Goal: Task Accomplishment & Management: Use online tool/utility

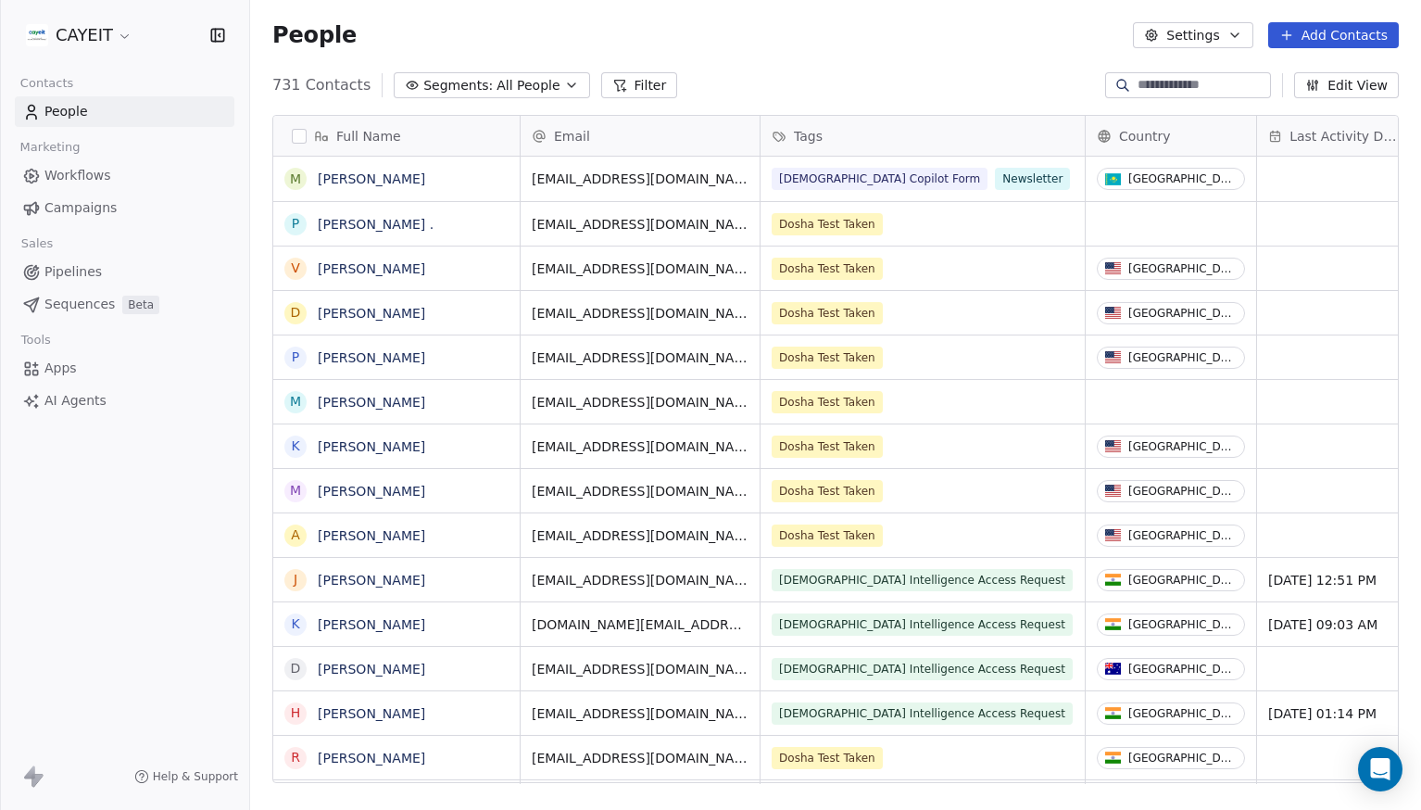
scroll to position [698, 1157]
click at [114, 39] on html "CAYEIT Contacts People Marketing Workflows Campaigns Sales Pipelines Sequences …" at bounding box center [710, 405] width 1421 height 810
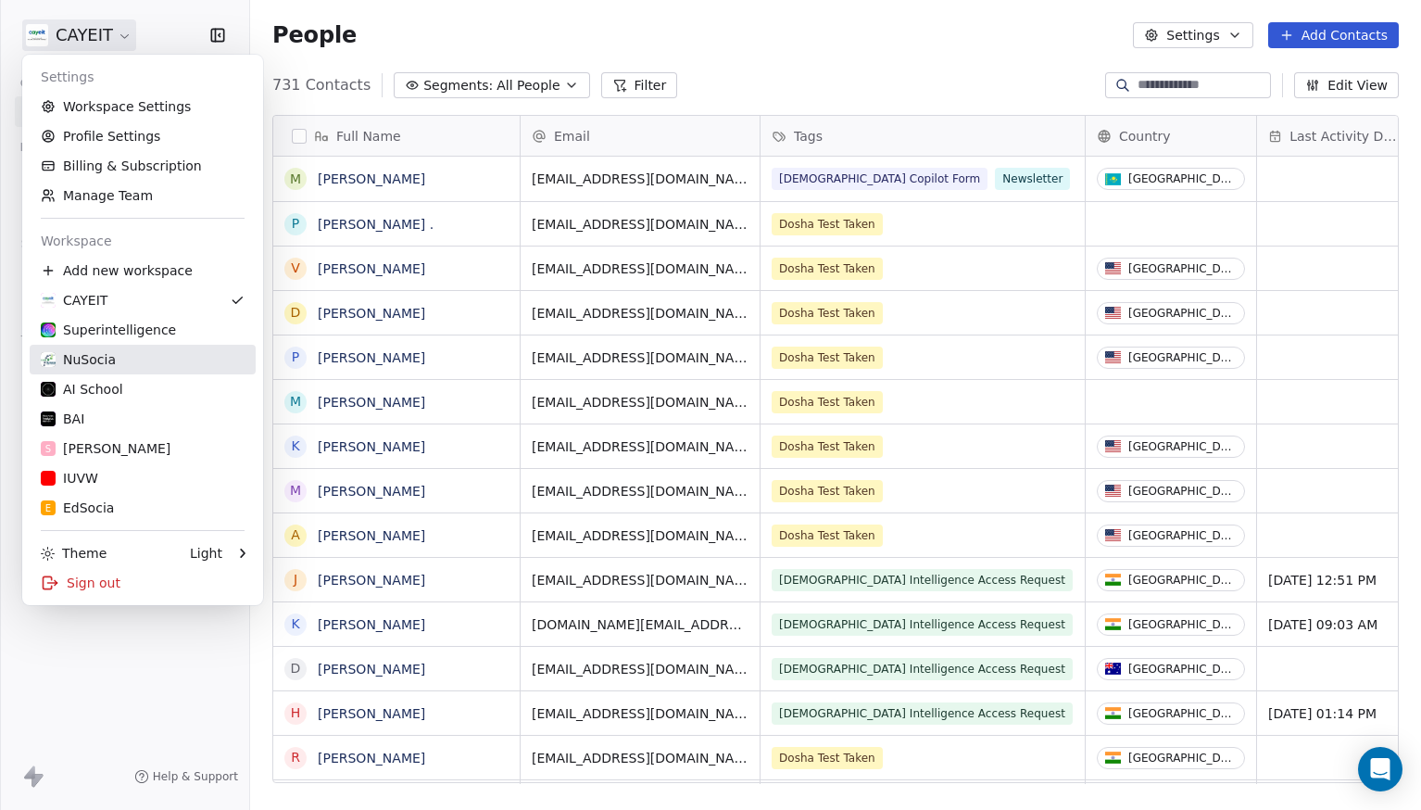
click at [179, 370] on link "NuSocia" at bounding box center [143, 360] width 226 height 30
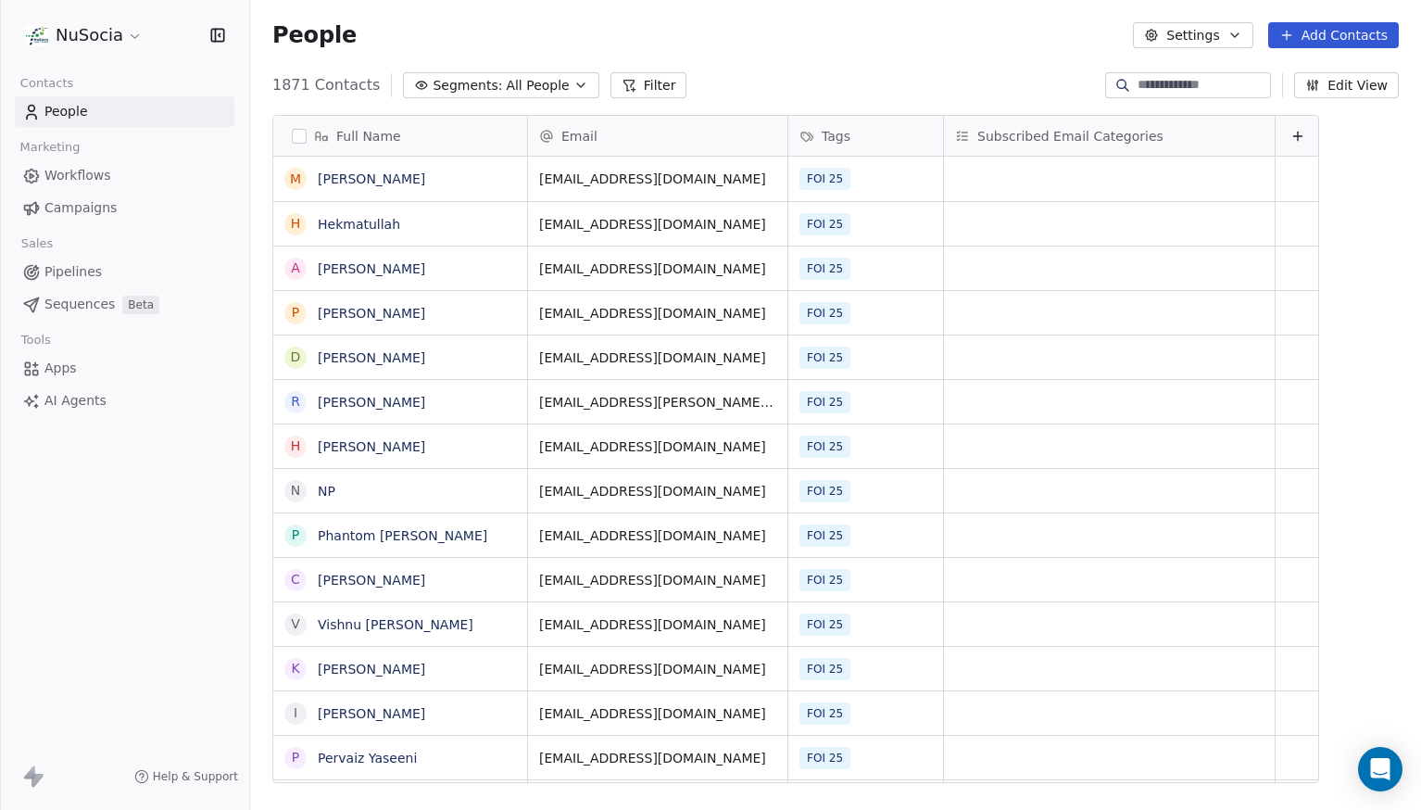
scroll to position [698, 1157]
click at [485, 76] on span "Segments:" at bounding box center [467, 85] width 69 height 19
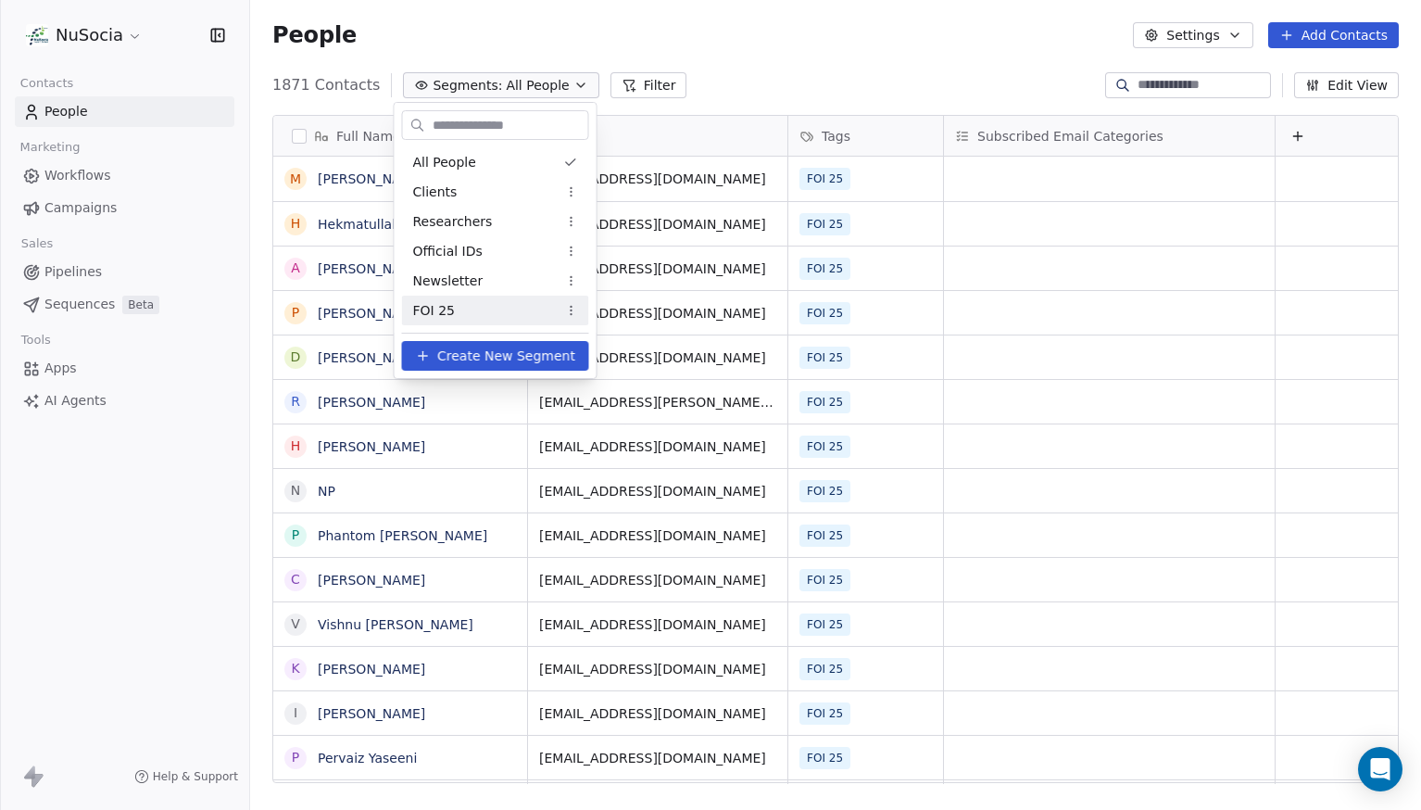
click at [490, 309] on div "FOI 25" at bounding box center [495, 310] width 187 height 30
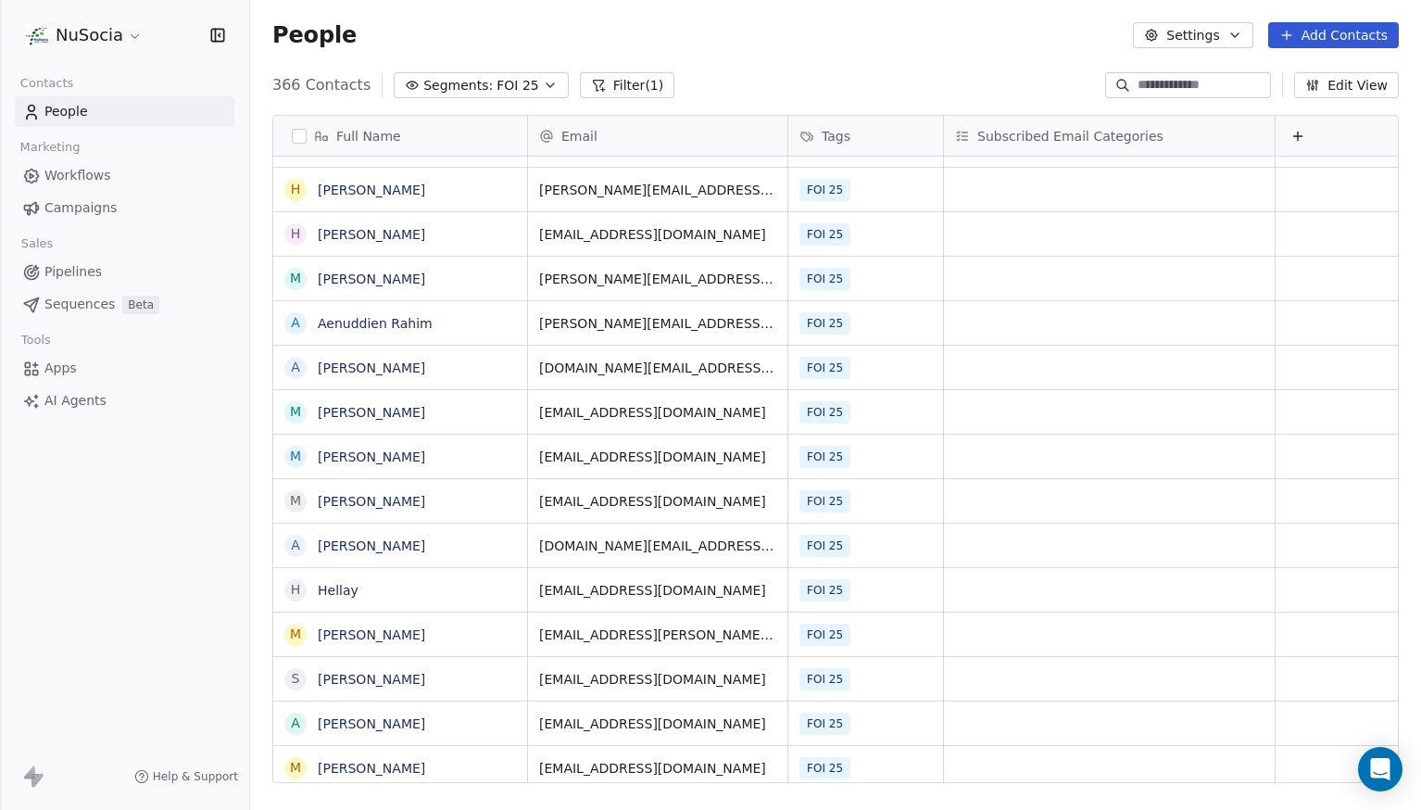
scroll to position [0, 0]
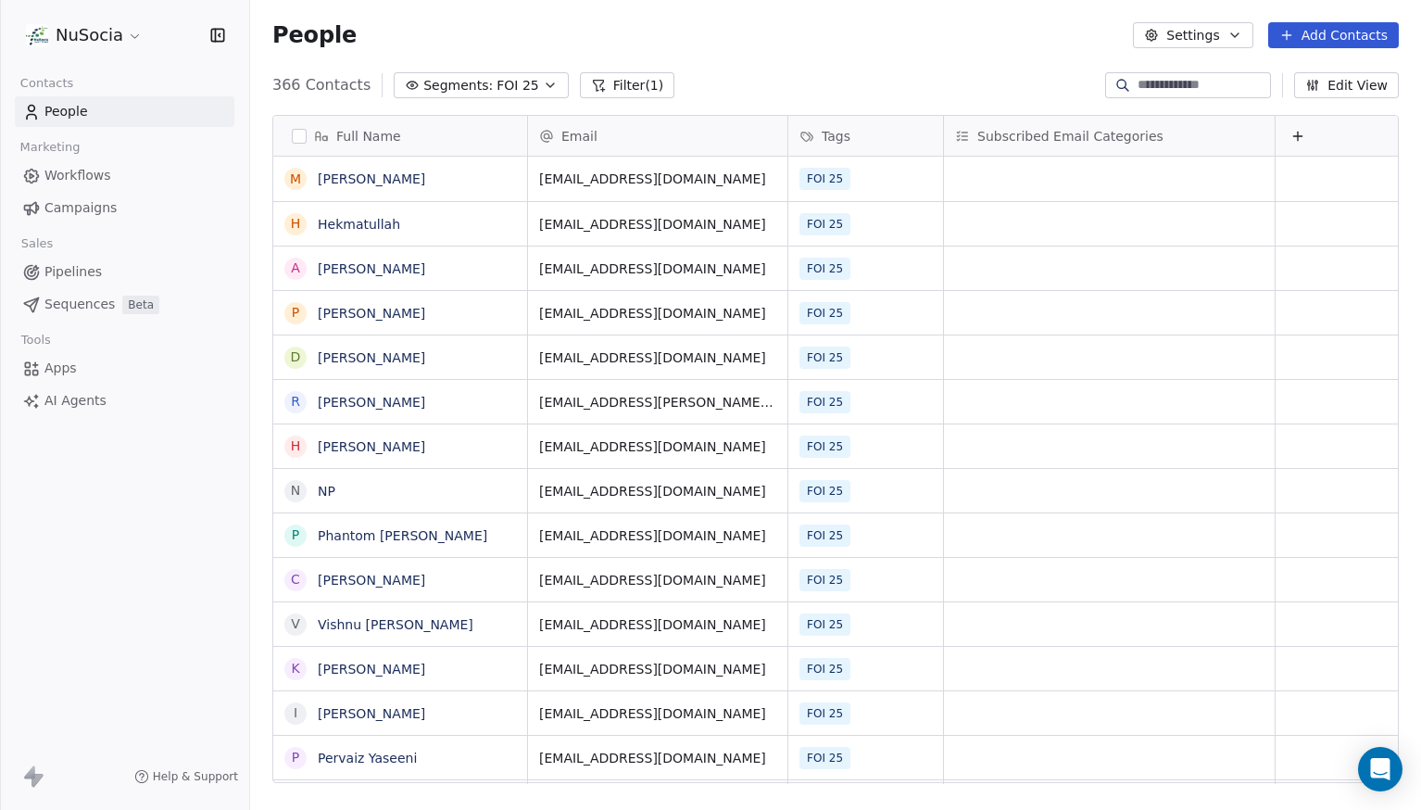
click at [798, 95] on div "366 Contacts Segments: FOI 25 Filter (1) Edit View" at bounding box center [835, 85] width 1171 height 30
click at [109, 30] on html "NuSocia Contacts People Marketing Workflows Campaigns Sales Pipelines Sequences…" at bounding box center [710, 405] width 1421 height 810
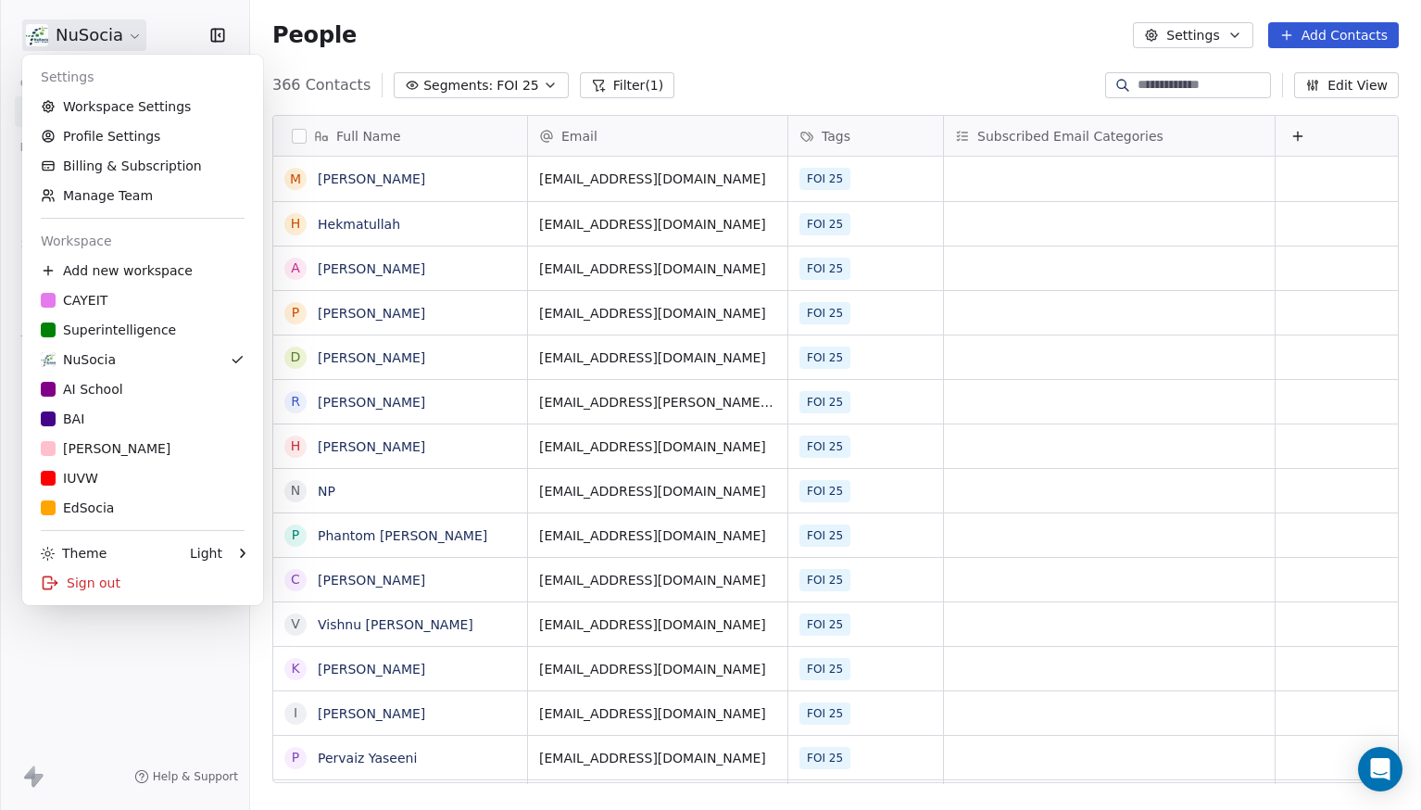
scroll to position [698, 1157]
click at [151, 326] on div "Superintelligence" at bounding box center [108, 329] width 135 height 19
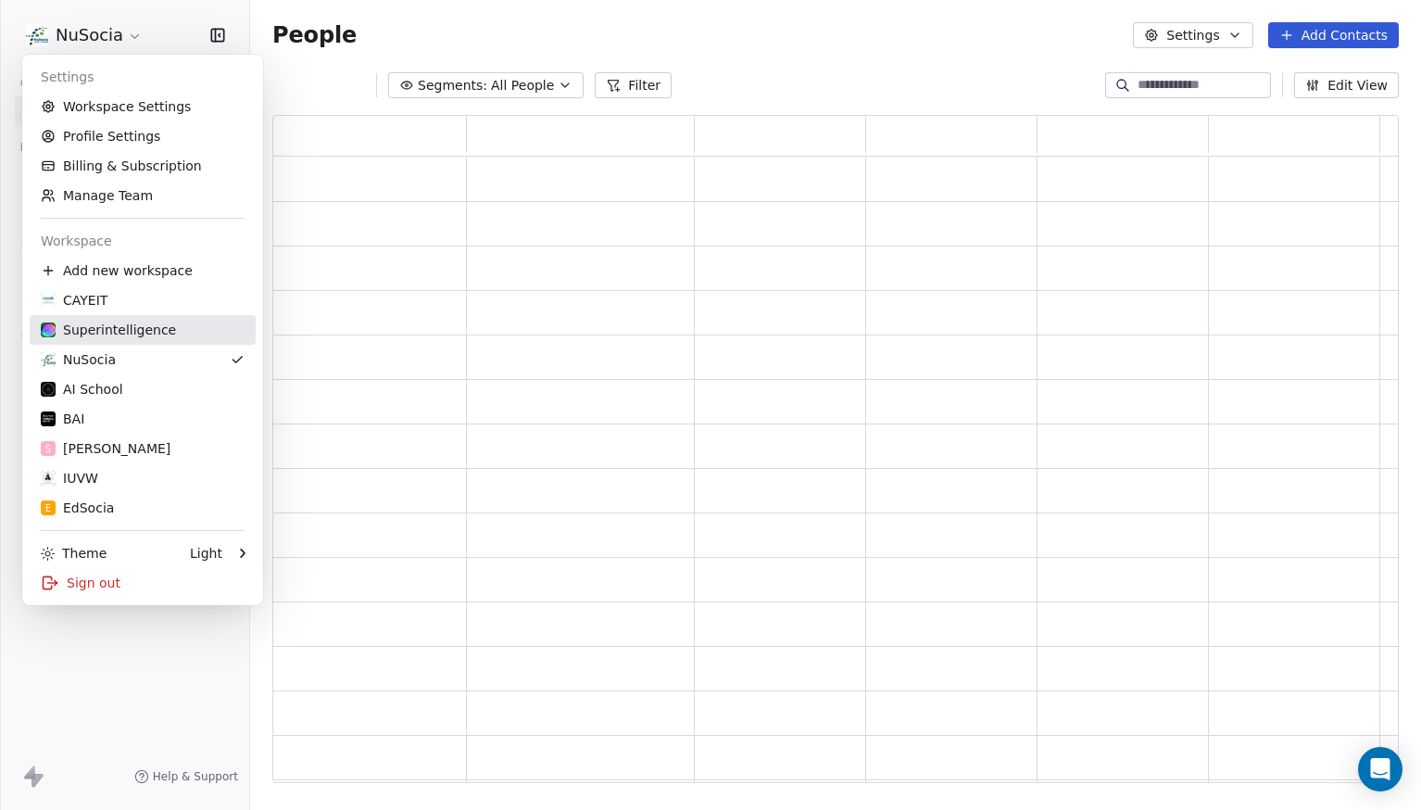
scroll to position [654, 1112]
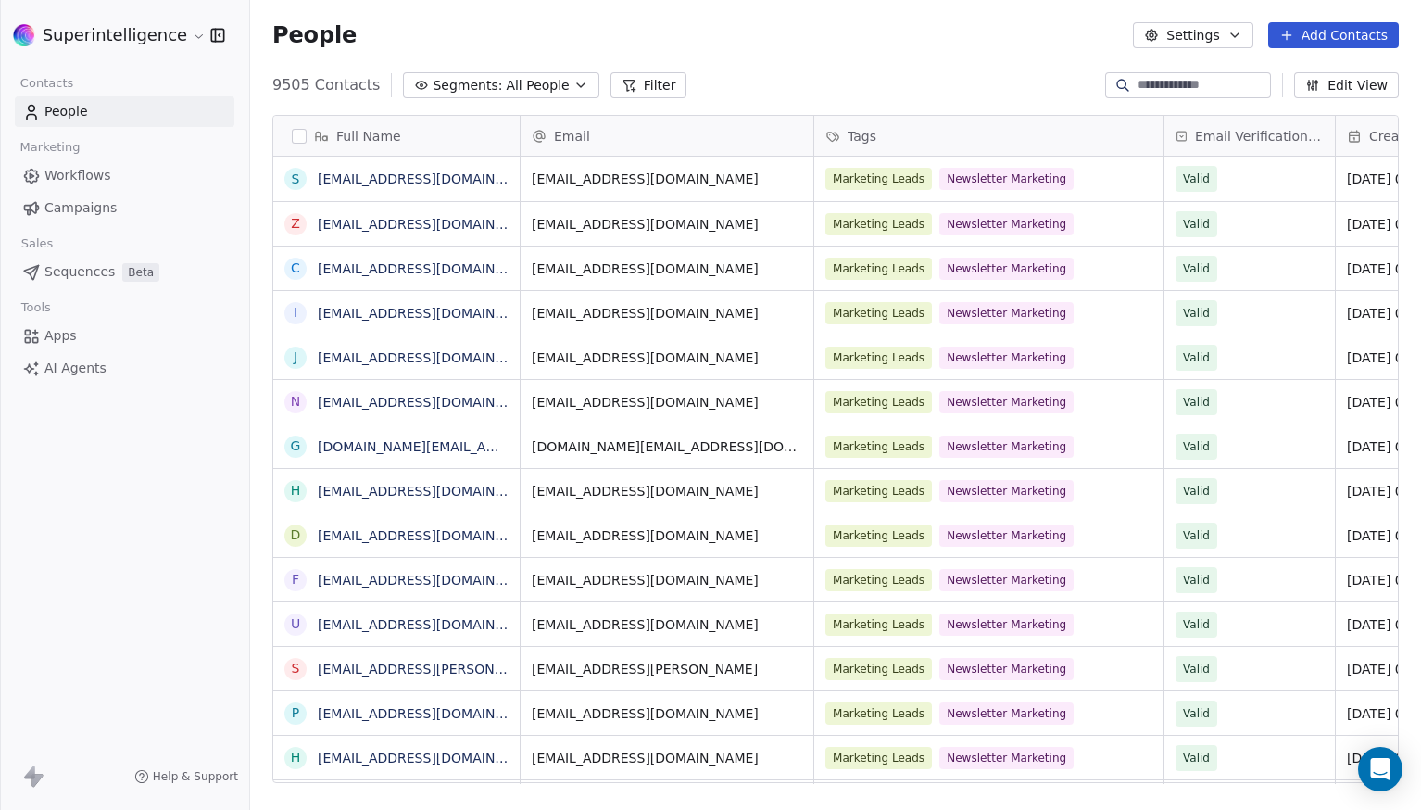
scroll to position [15, 15]
click at [104, 183] on span "Workflows" at bounding box center [77, 175] width 67 height 19
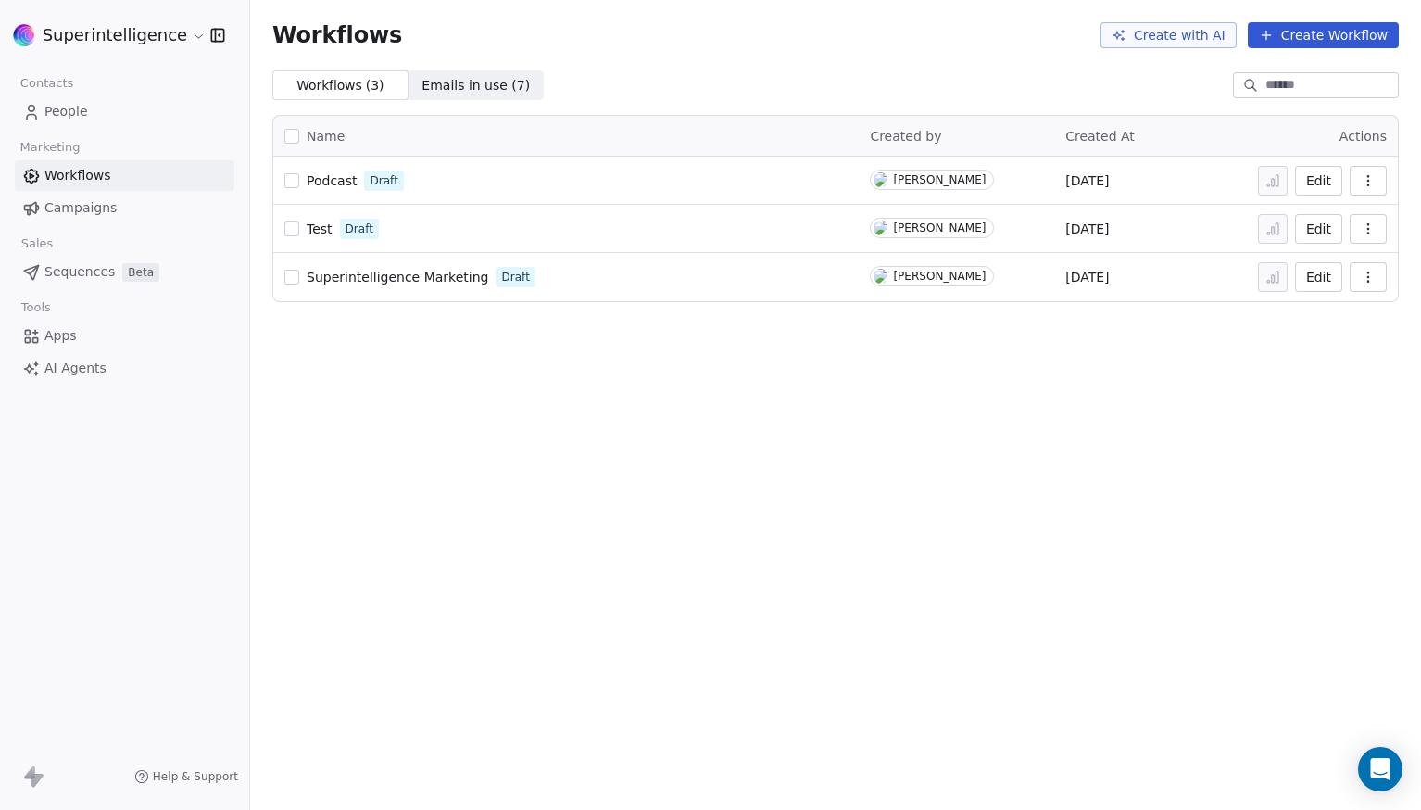
click at [314, 231] on span "Test" at bounding box center [320, 228] width 26 height 15
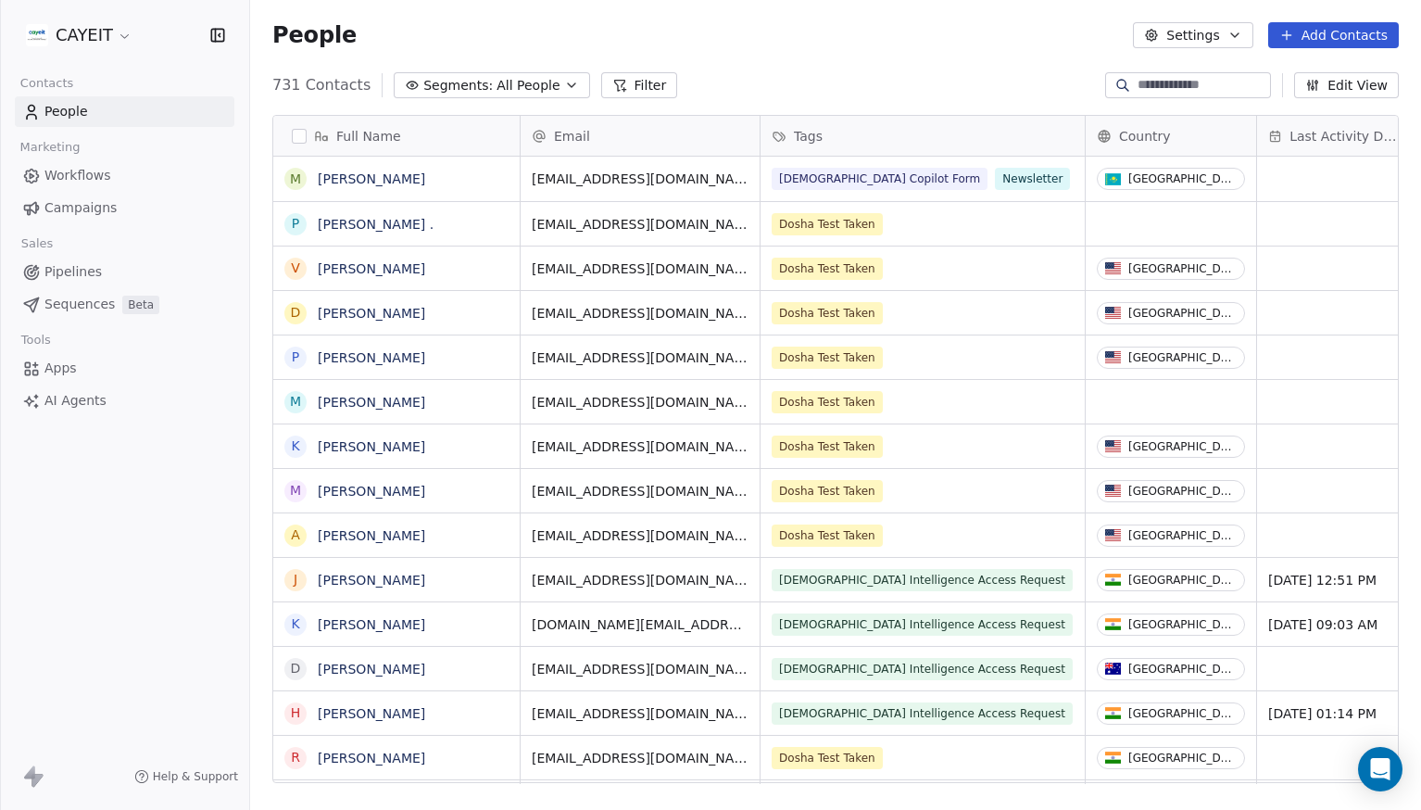
scroll to position [698, 1157]
click at [98, 302] on span "Sequences" at bounding box center [79, 304] width 70 height 19
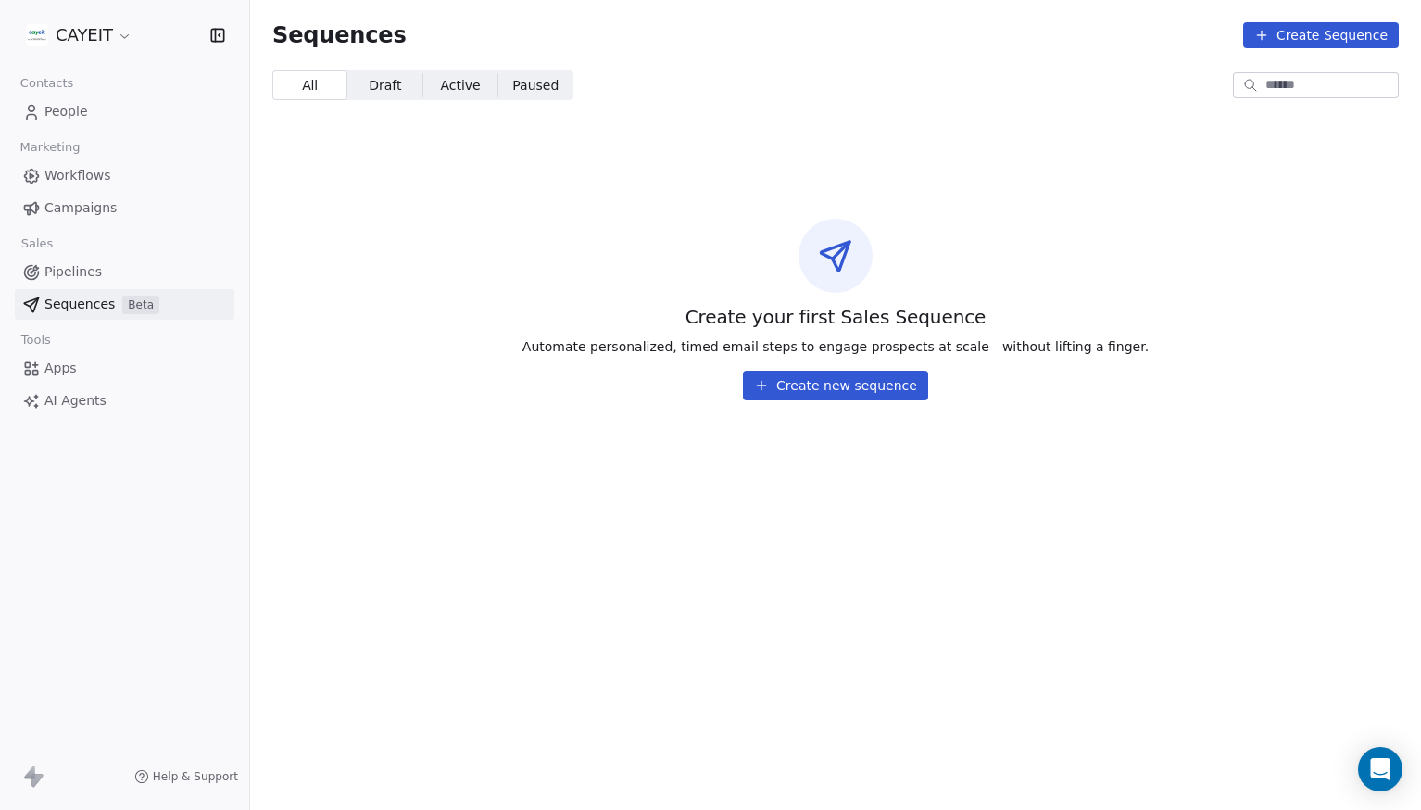
click at [99, 275] on span "Pipelines" at bounding box center [72, 271] width 57 height 19
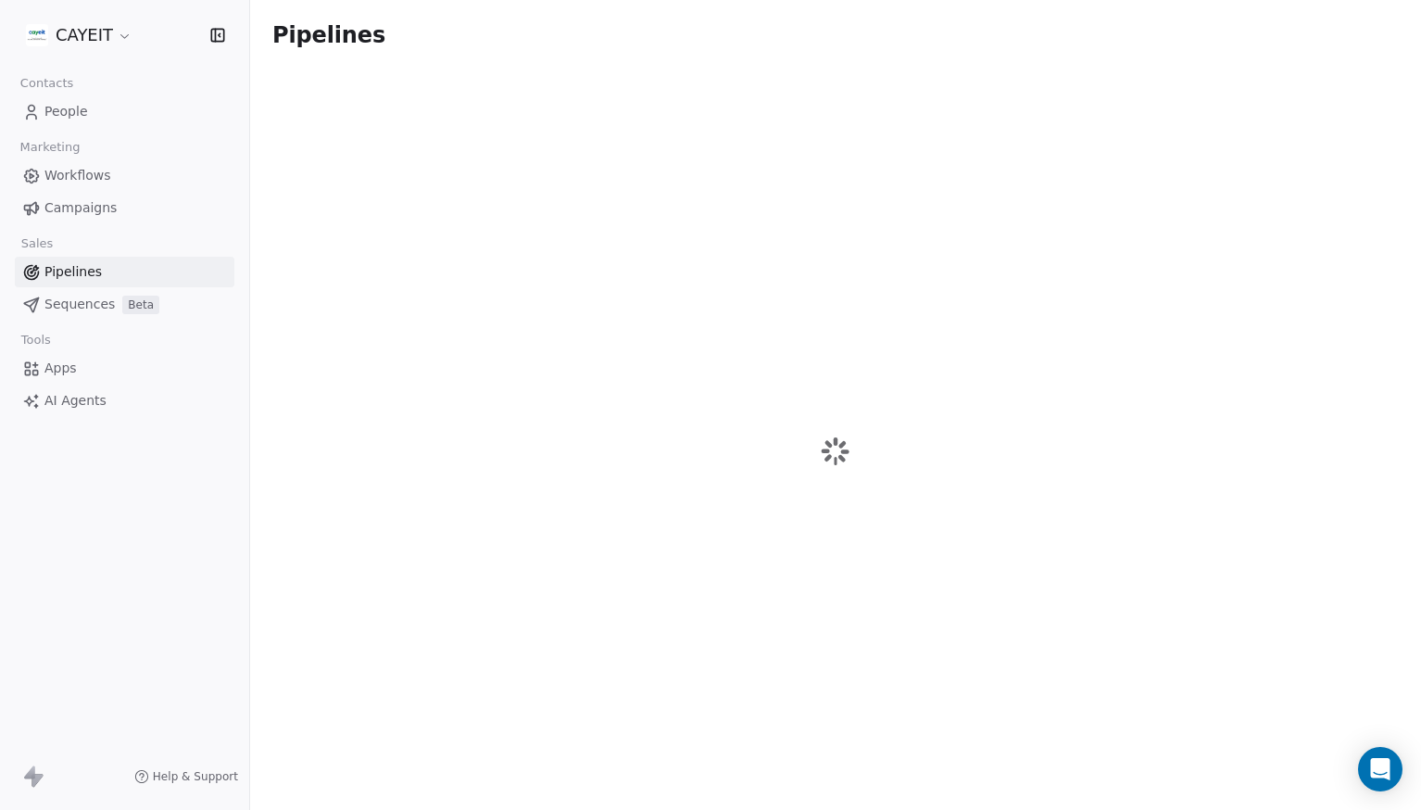
click at [94, 210] on span "Campaigns" at bounding box center [80, 207] width 72 height 19
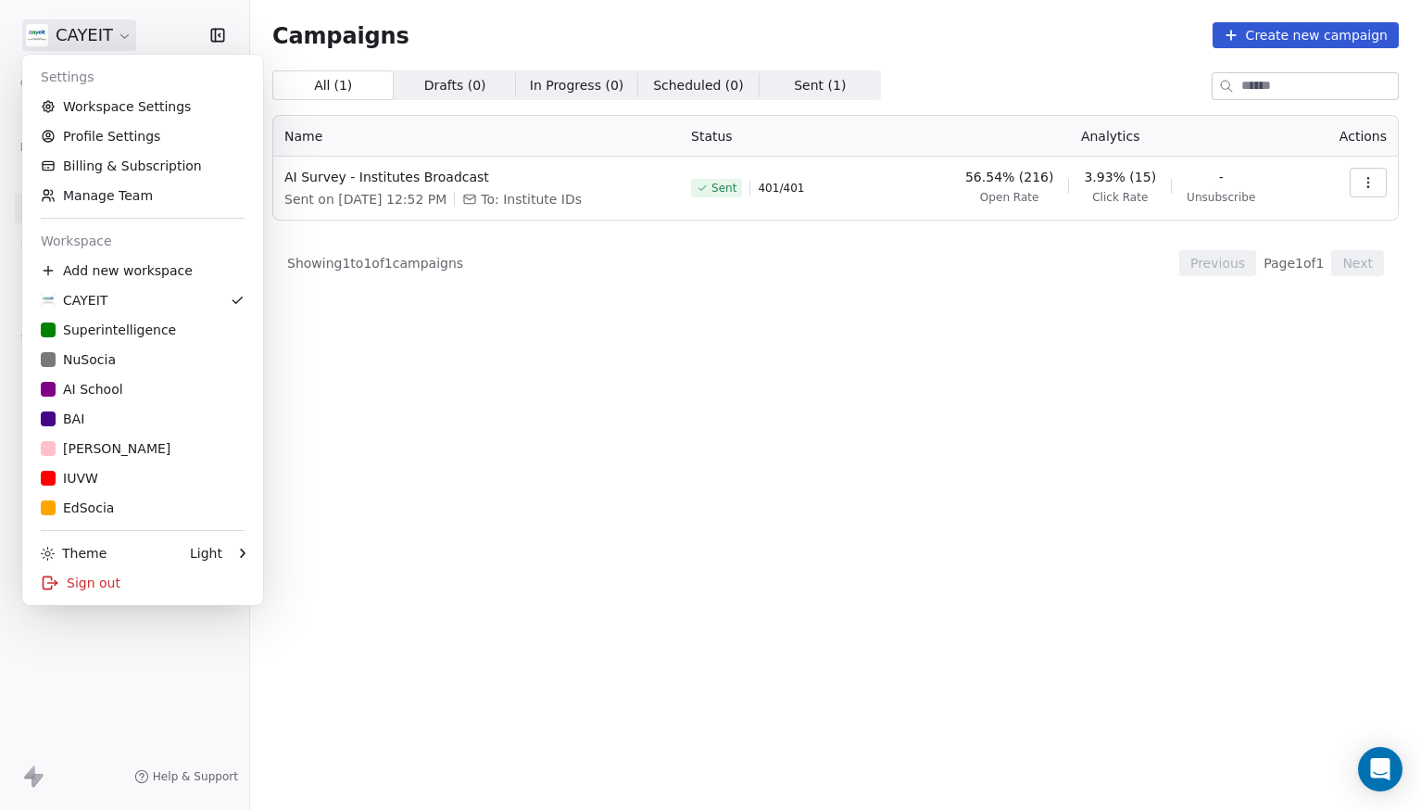
click at [69, 40] on html "CAYEIT Contacts People Marketing Workflows Campaigns Sales Pipelines Sequences …" at bounding box center [710, 405] width 1421 height 810
click at [135, 316] on link "Superintelligence" at bounding box center [143, 330] width 226 height 30
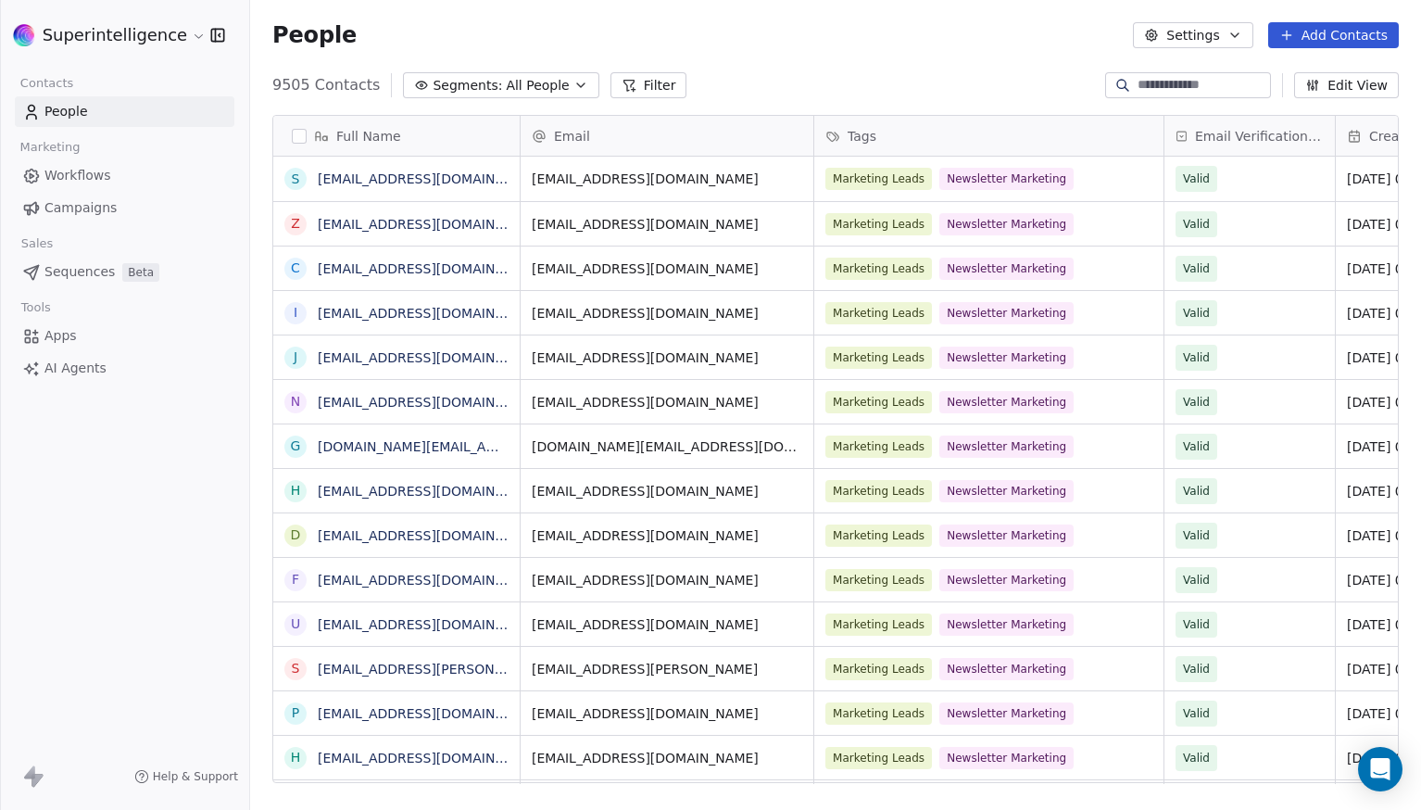
scroll to position [698, 1157]
click at [126, 175] on link "Workflows" at bounding box center [125, 175] width 220 height 31
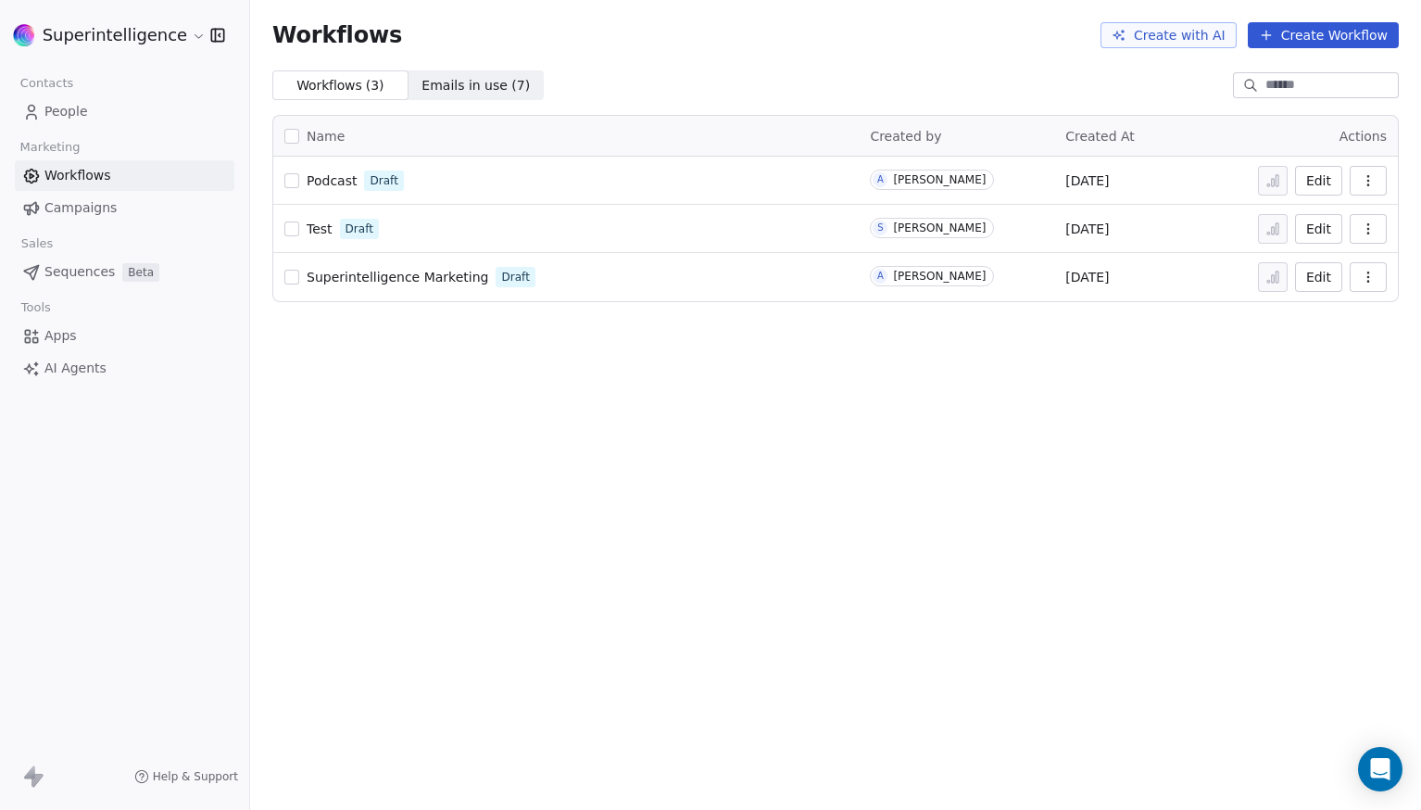
click at [1330, 29] on button "Create Workflow" at bounding box center [1323, 35] width 151 height 26
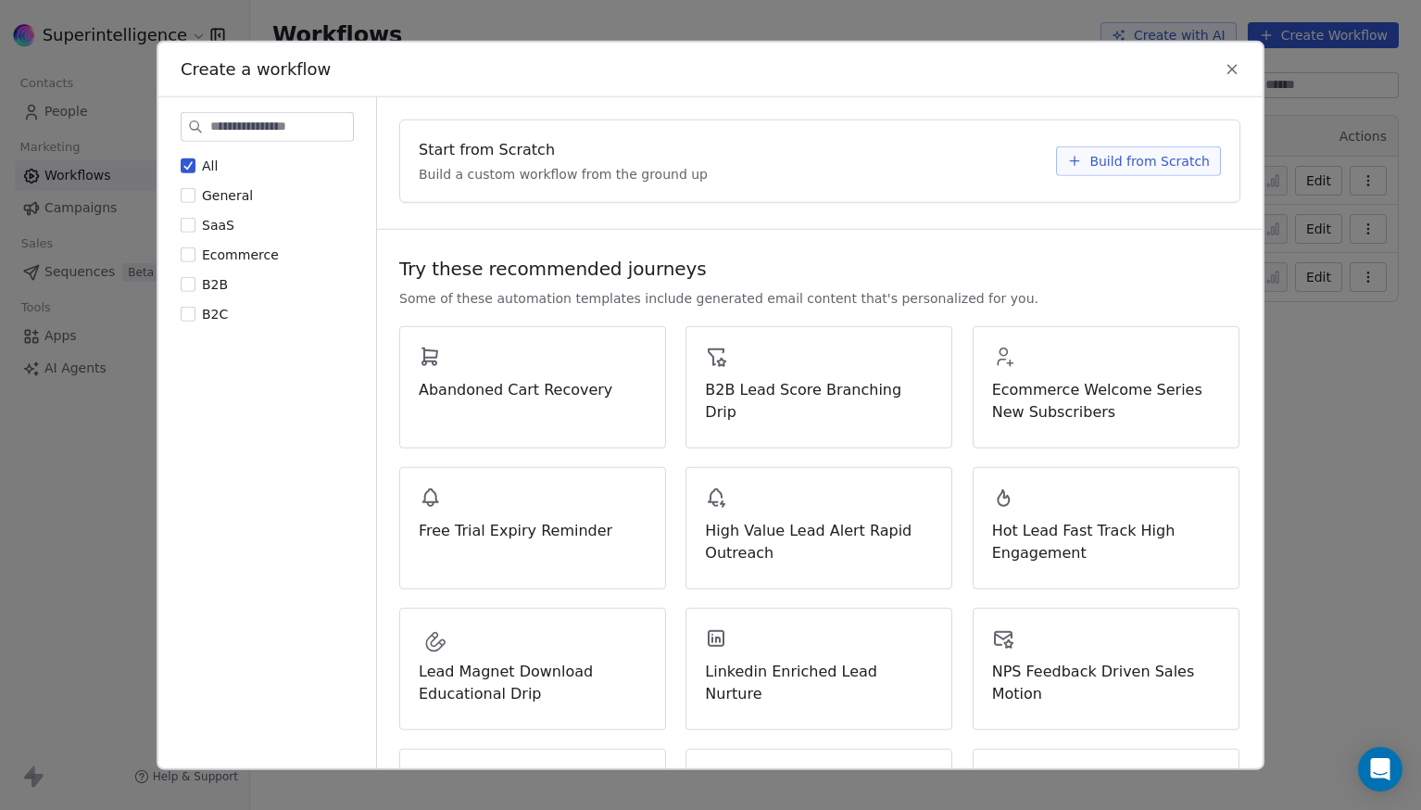
click at [1187, 162] on span "Build from Scratch" at bounding box center [1149, 161] width 120 height 19
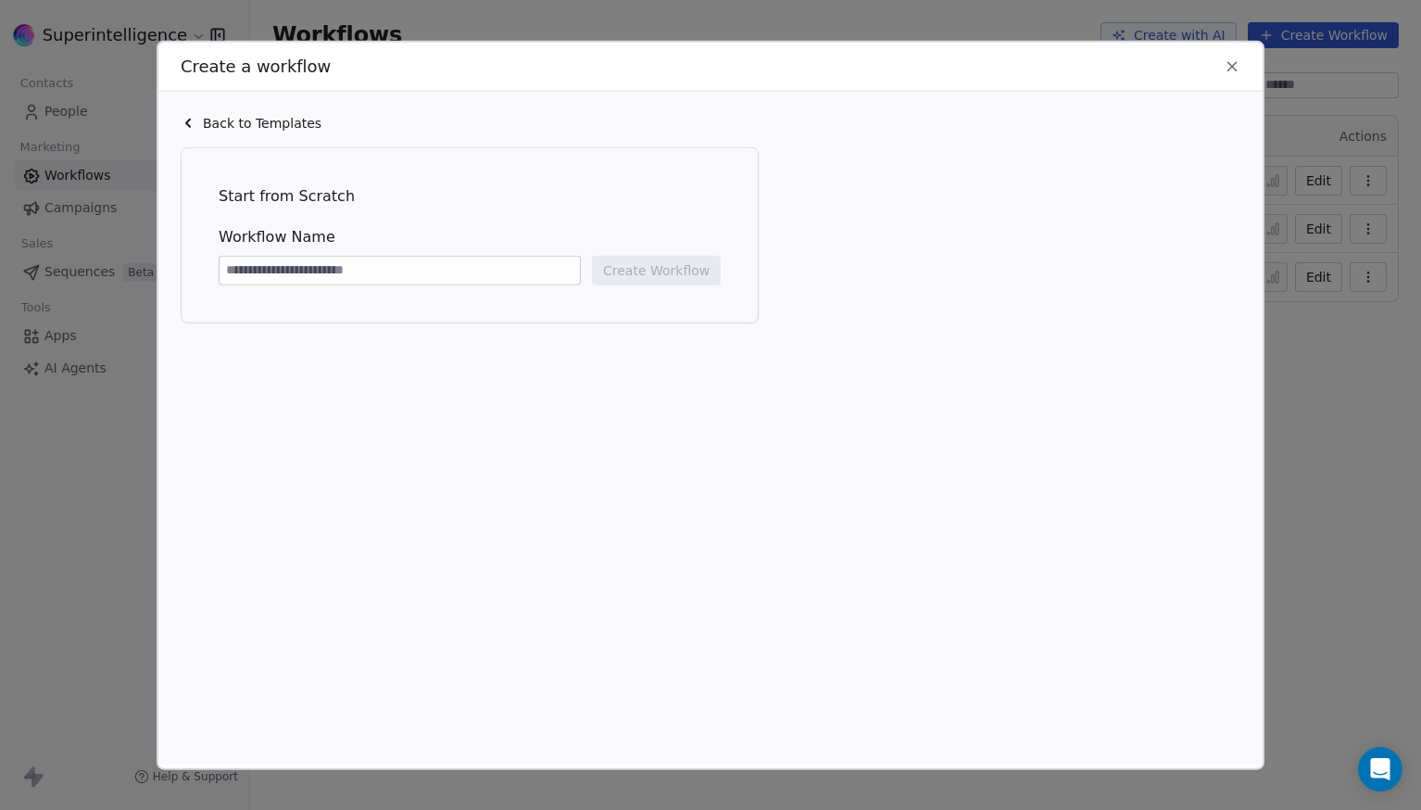
click at [505, 267] on input at bounding box center [400, 271] width 360 height 28
type input "**********"
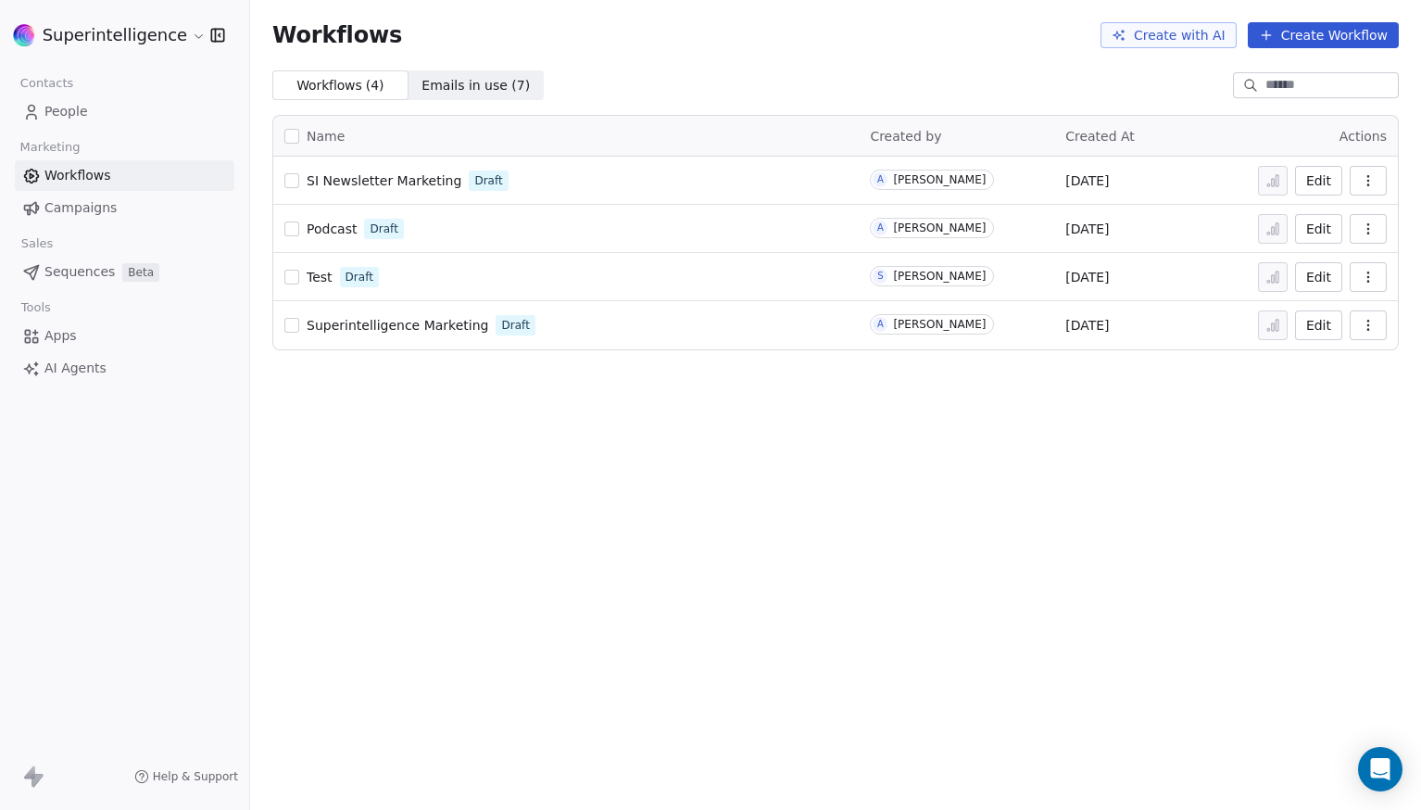
click at [361, 185] on span "SI Newsletter Marketing" at bounding box center [384, 180] width 155 height 15
